Goal: Task Accomplishment & Management: Manage account settings

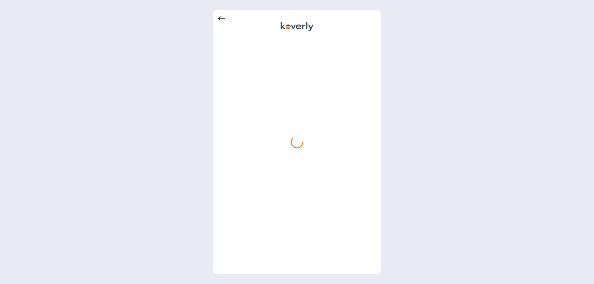
click at [221, 20] on icon at bounding box center [221, 18] width 7 height 7
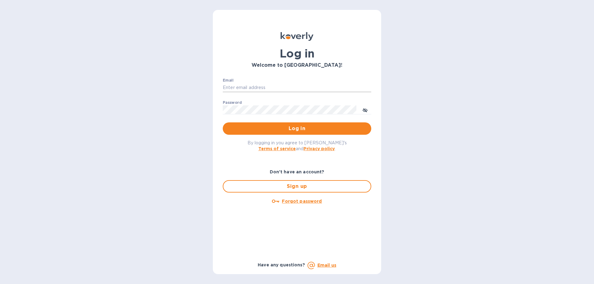
click at [271, 91] on input "Email" at bounding box center [297, 87] width 148 height 9
type input "[PERSON_NAME][EMAIL_ADDRESS][DOMAIN_NAME]"
click at [301, 124] on button "Log in" at bounding box center [297, 128] width 148 height 12
